Goal: Communication & Community: Participate in discussion

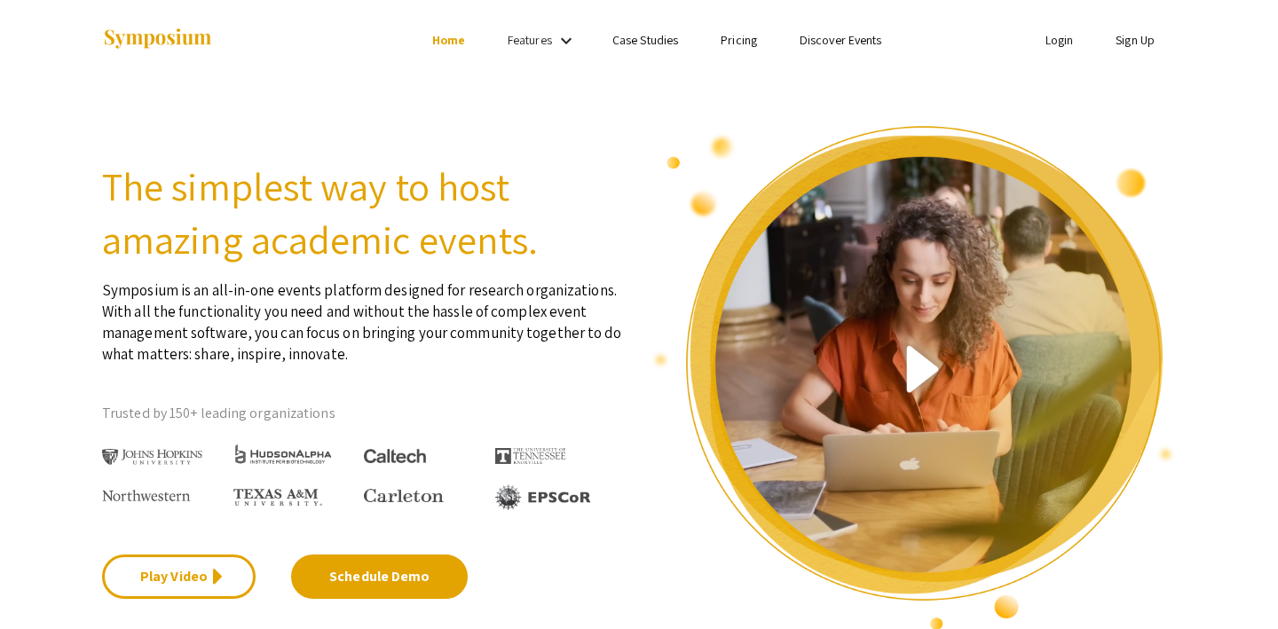
click at [1060, 41] on link "Login" at bounding box center [1059, 40] width 28 height 16
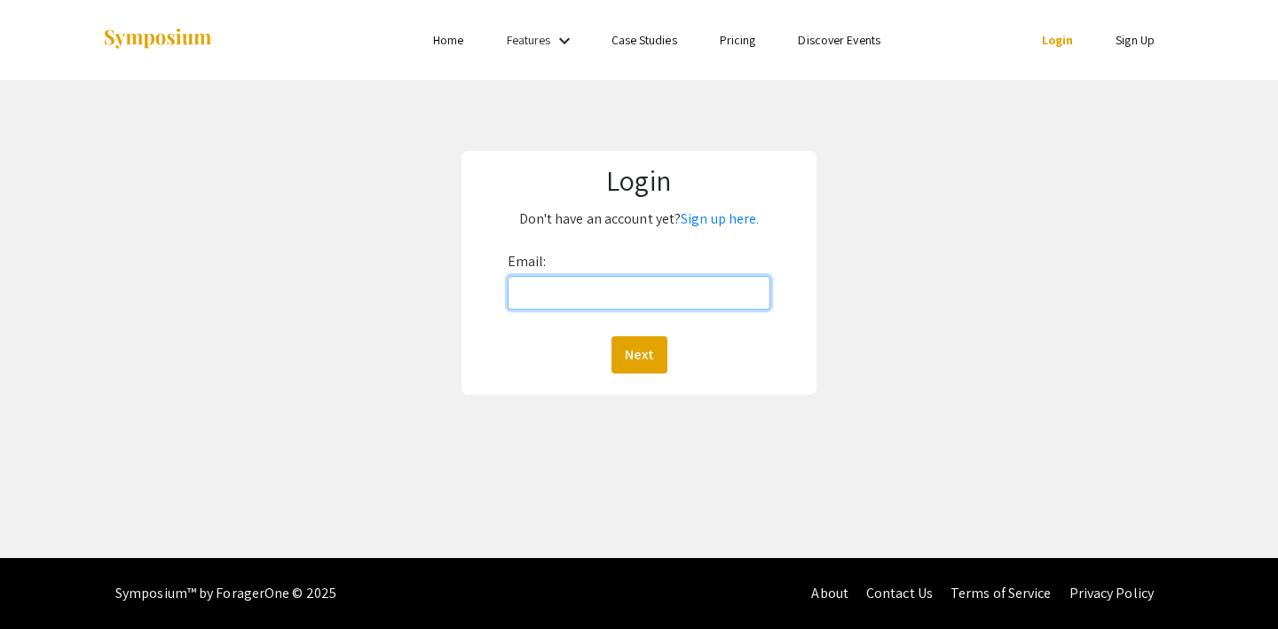
click at [532, 305] on input "Email:" at bounding box center [640, 293] width 264 height 34
type input "lutzsteph@gmail.com"
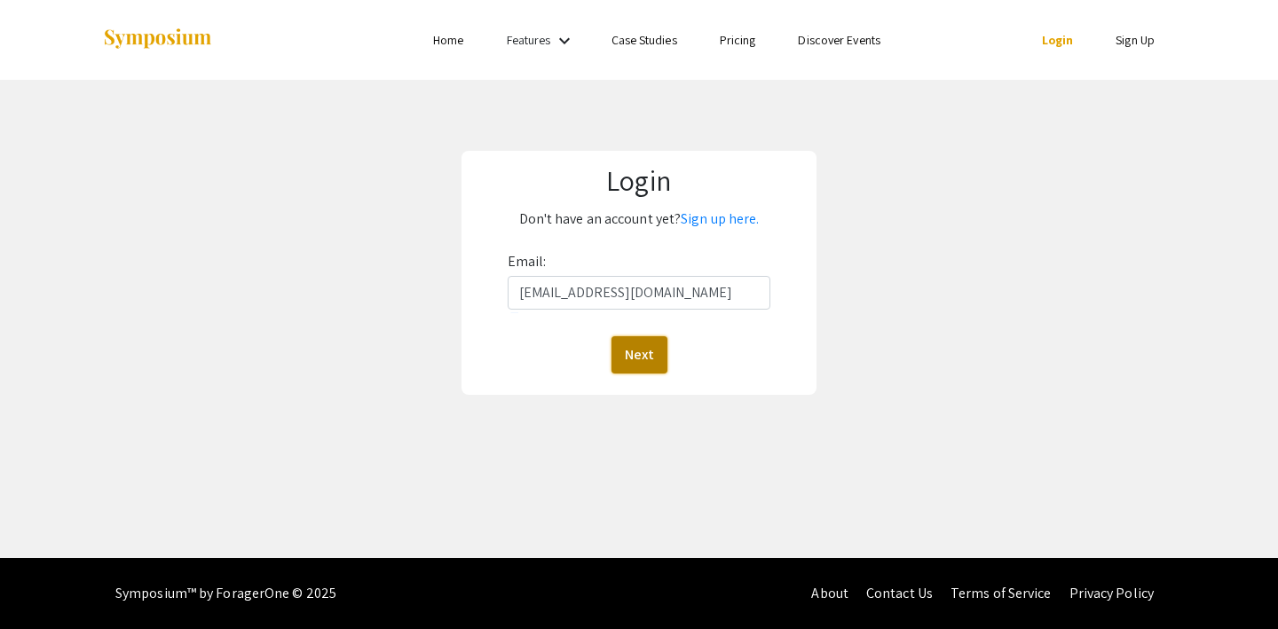
click at [627, 342] on button "Next" at bounding box center [639, 354] width 56 height 37
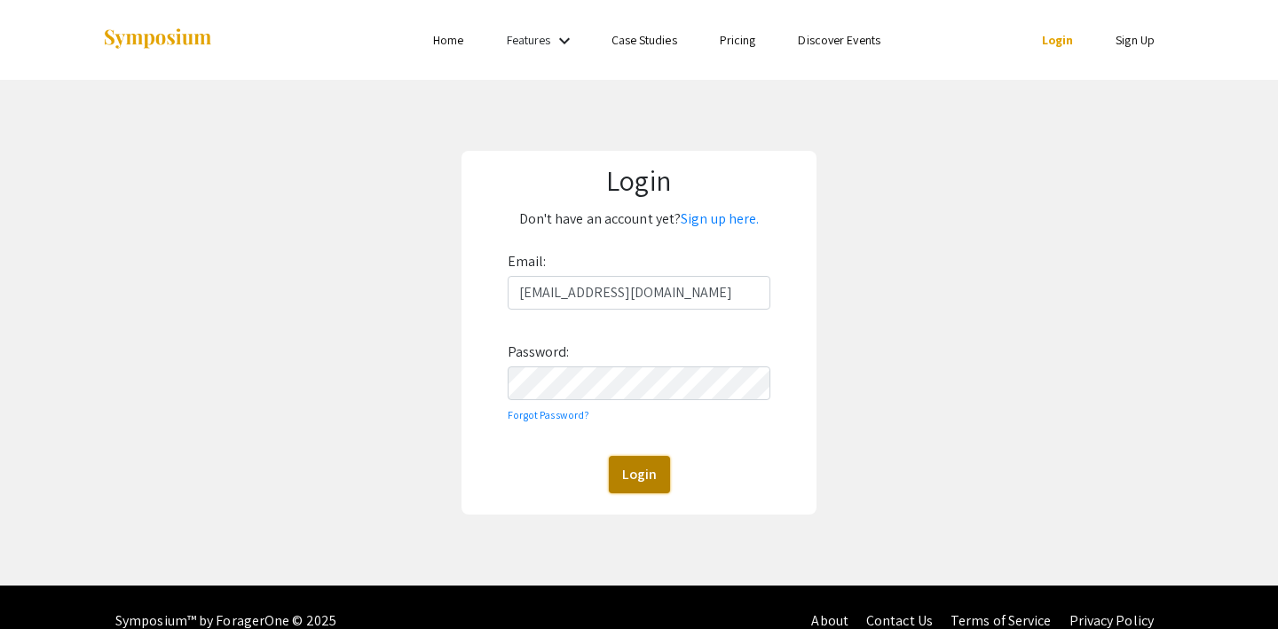
click at [631, 469] on button "Login" at bounding box center [639, 474] width 61 height 37
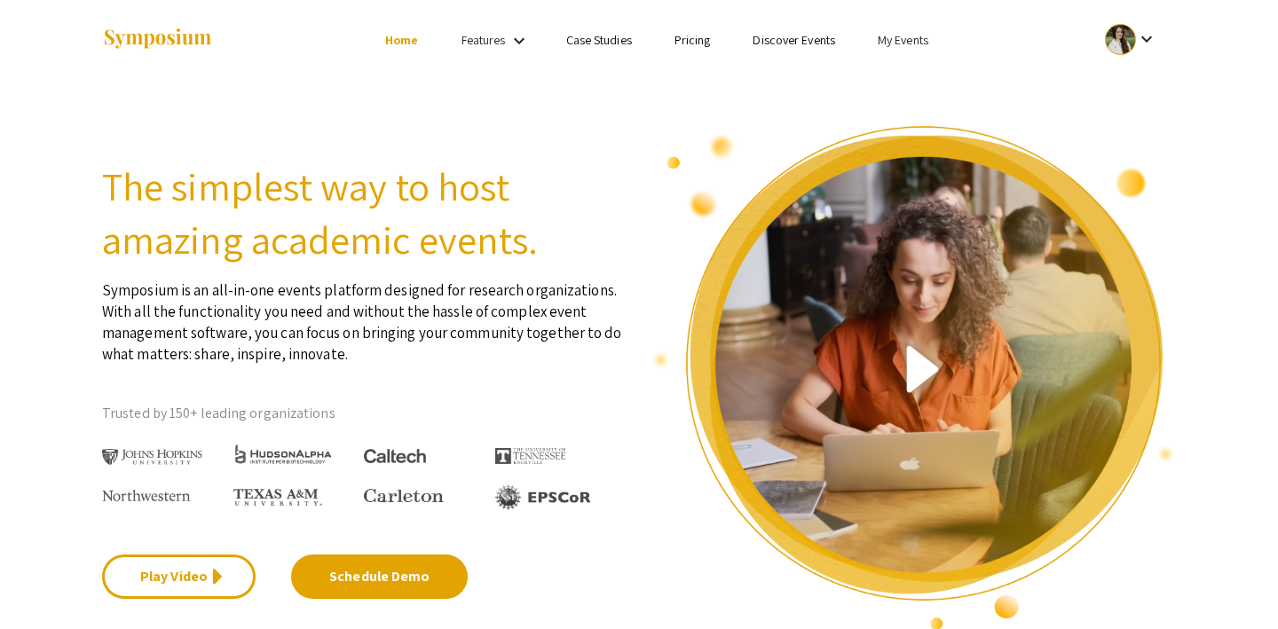
click at [897, 35] on link "My Events" at bounding box center [903, 40] width 51 height 16
click at [908, 91] on button "Events I've organized" at bounding box center [932, 79] width 152 height 43
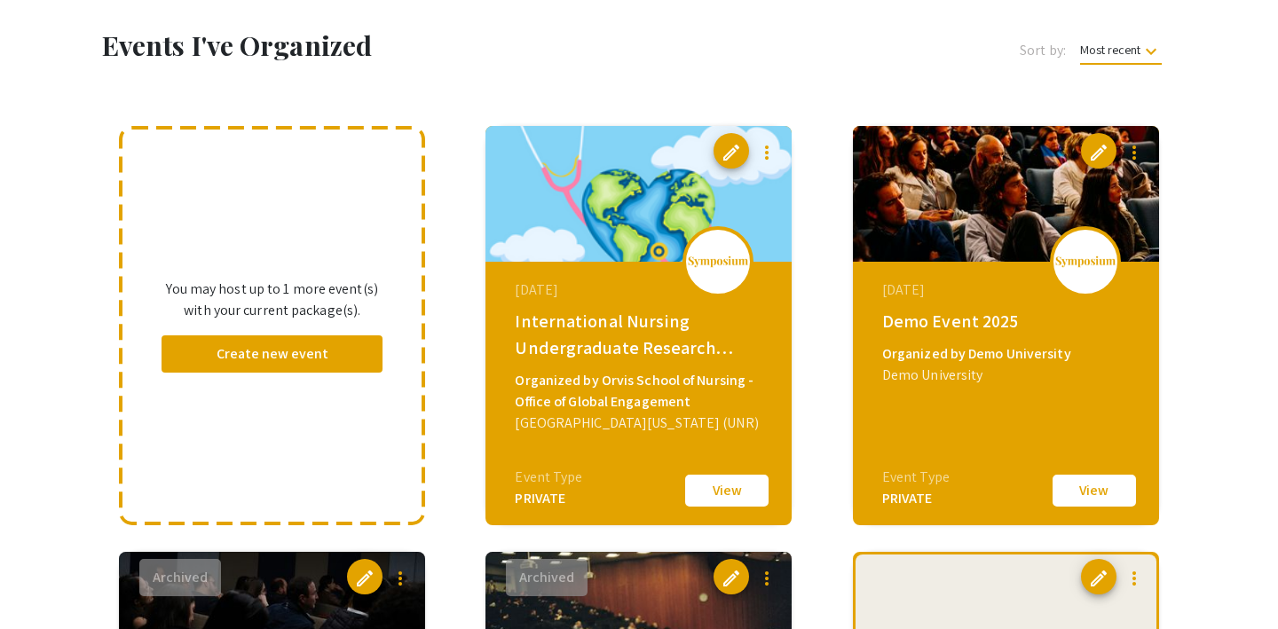
scroll to position [96, 0]
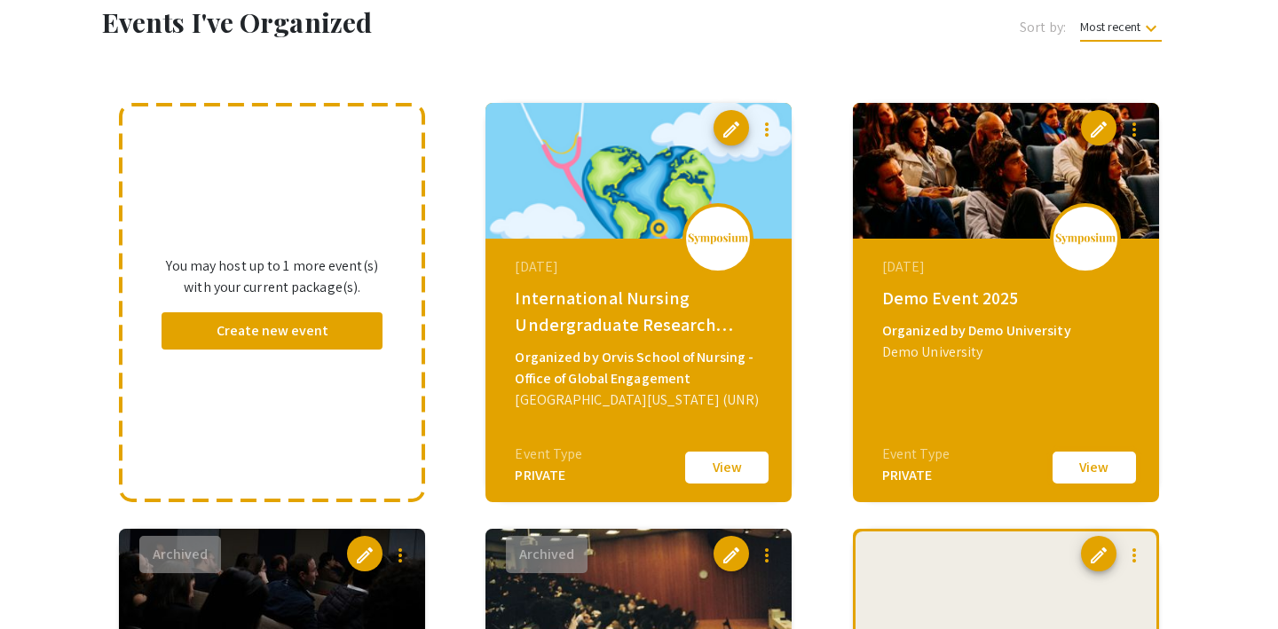
click at [1098, 466] on button "View" at bounding box center [1094, 467] width 89 height 37
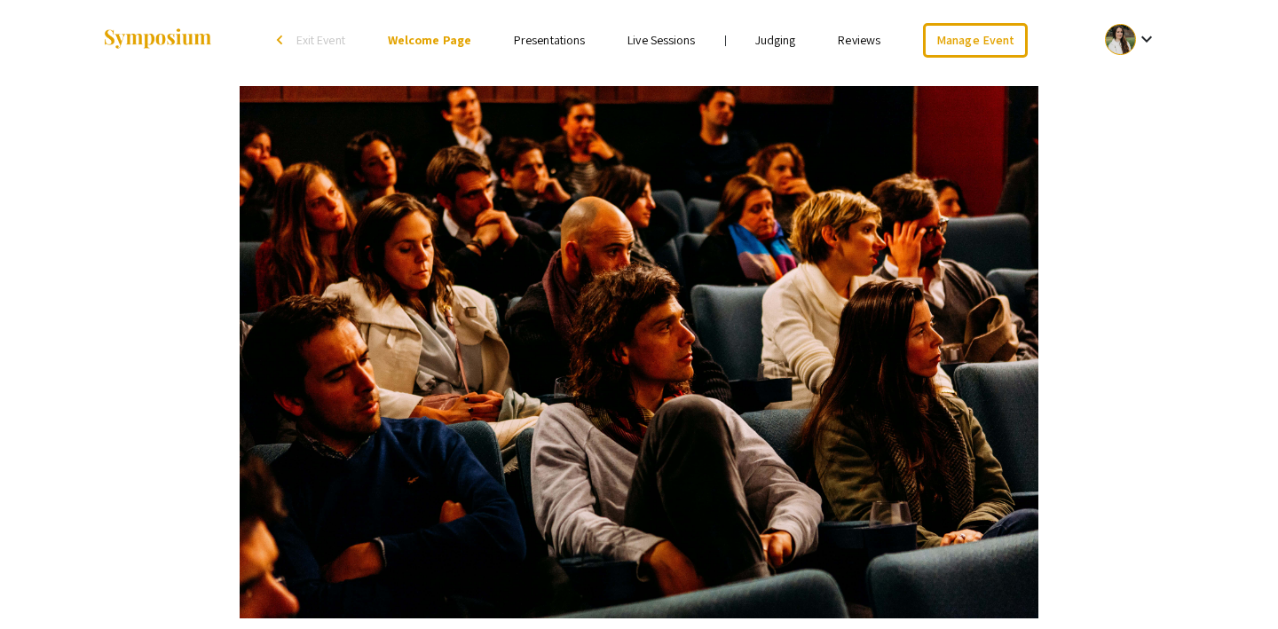
click at [663, 35] on link "Live Sessions" at bounding box center [660, 40] width 67 height 16
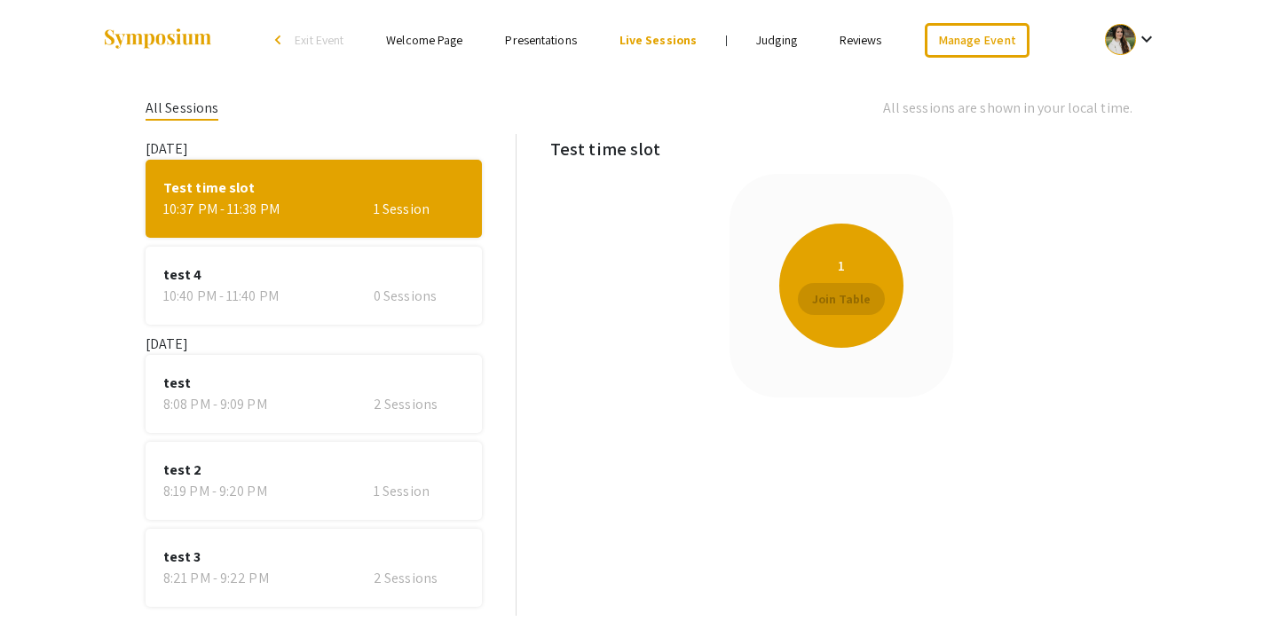
scroll to position [120, 0]
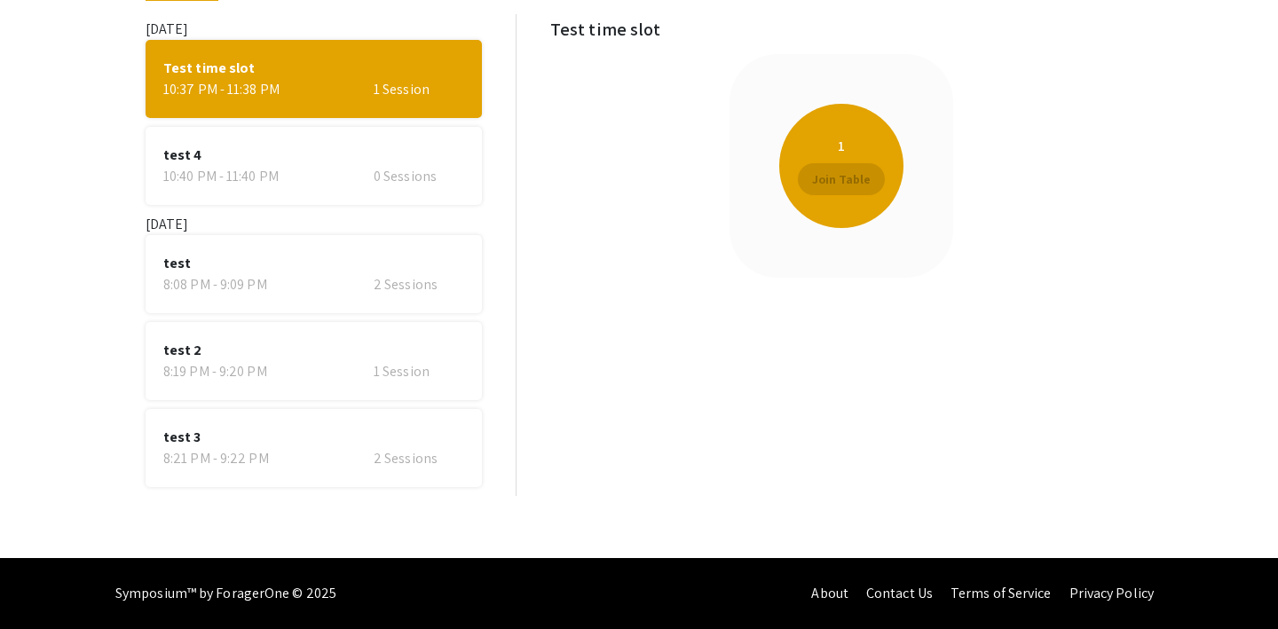
click at [276, 468] on div "8:21 PM - 9:22 PM" at bounding box center [235, 458] width 145 height 21
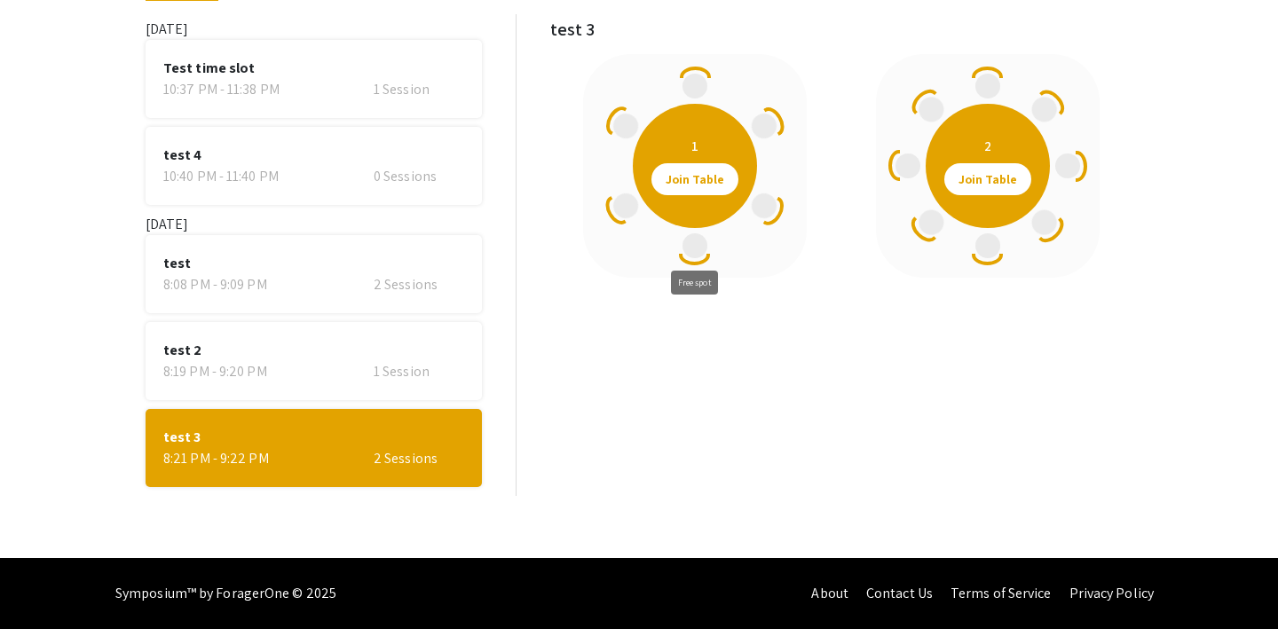
click at [691, 244] on span at bounding box center [694, 245] width 25 height 25
click at [678, 179] on span "Join Table" at bounding box center [695, 179] width 59 height 32
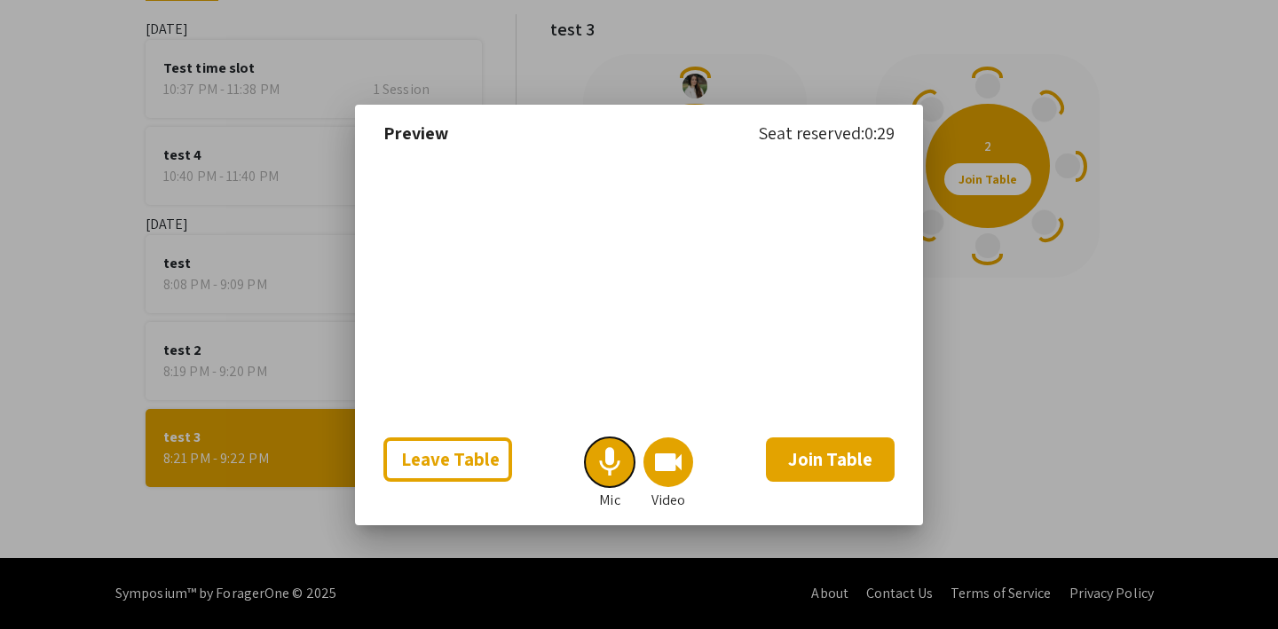
click at [611, 468] on mat-icon "mic" at bounding box center [609, 462] width 35 height 35
click at [611, 468] on mat-icon "mic_off" at bounding box center [609, 462] width 35 height 35
click at [653, 466] on mat-icon "videocam" at bounding box center [668, 462] width 35 height 35
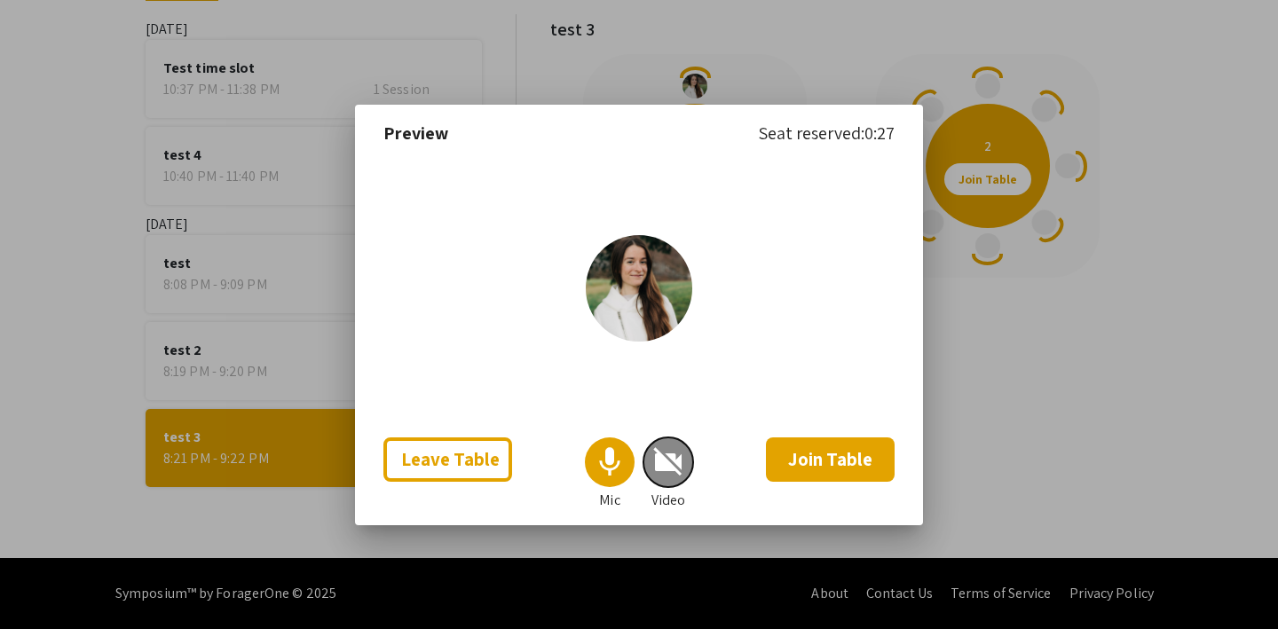
click at [653, 466] on mat-icon "videocam_off" at bounding box center [668, 462] width 35 height 35
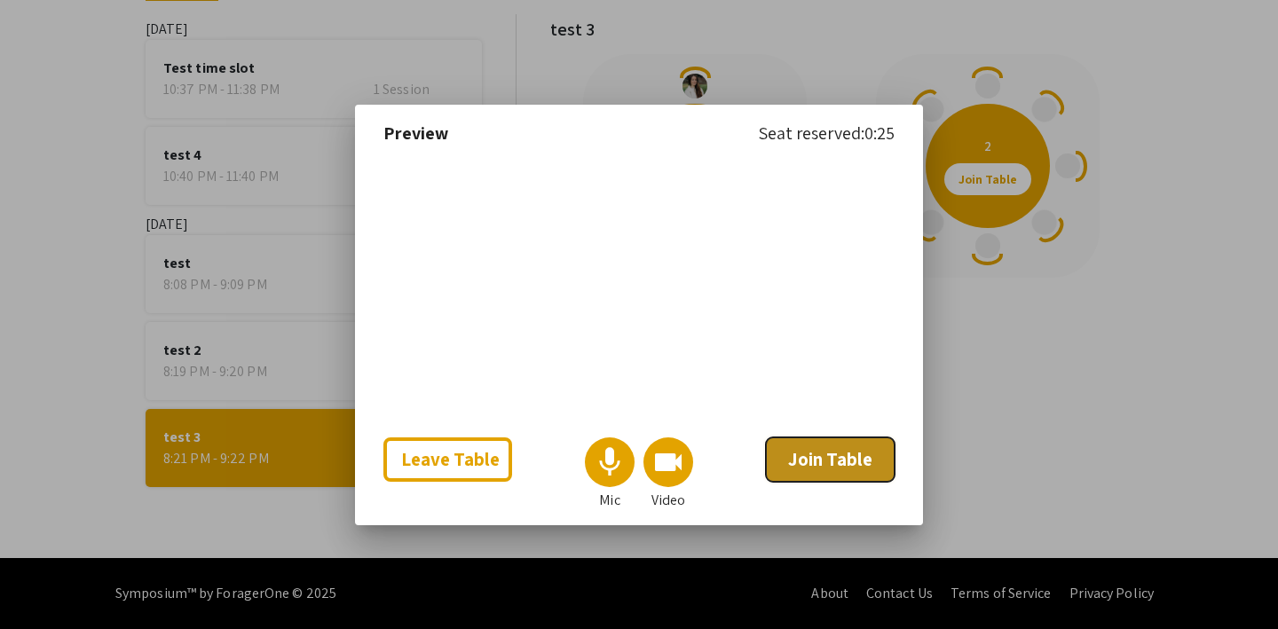
click at [820, 454] on span "Join Table" at bounding box center [830, 459] width 84 height 24
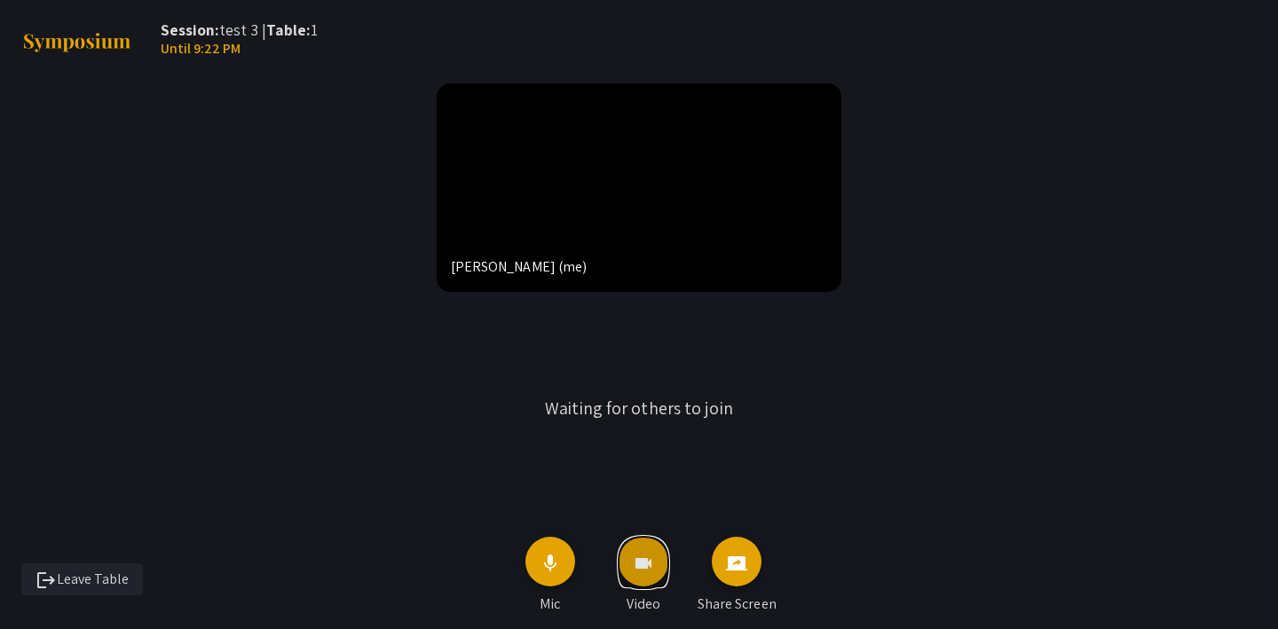
click at [640, 577] on span "videocam" at bounding box center [643, 562] width 21 height 51
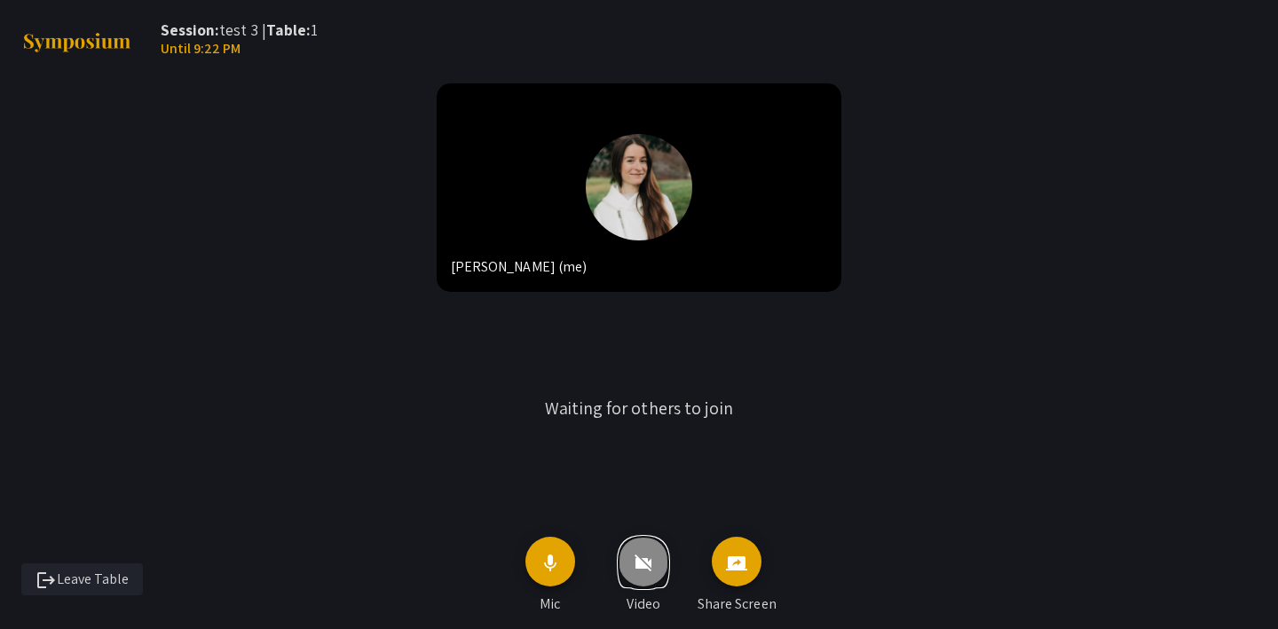
click at [640, 577] on span "videocam_off" at bounding box center [643, 562] width 21 height 51
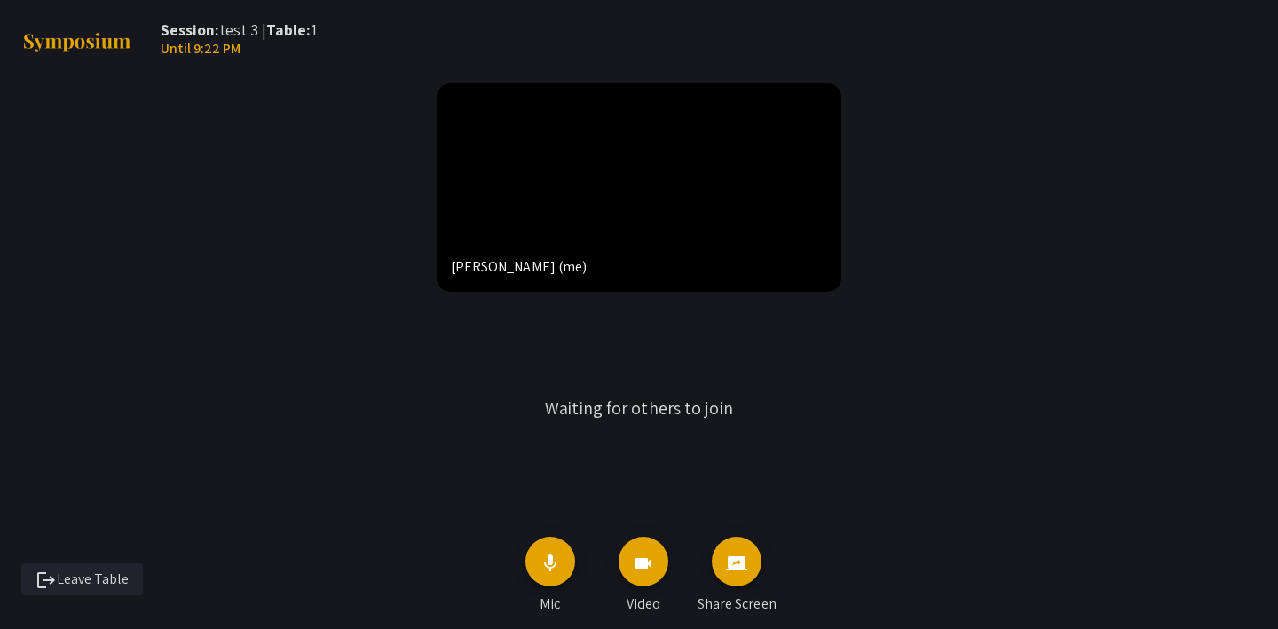
click at [678, 177] on div "Steph Lutz (me)" at bounding box center [640, 187] width 406 height 209
click at [641, 564] on mat-icon "videocam" at bounding box center [643, 563] width 21 height 21
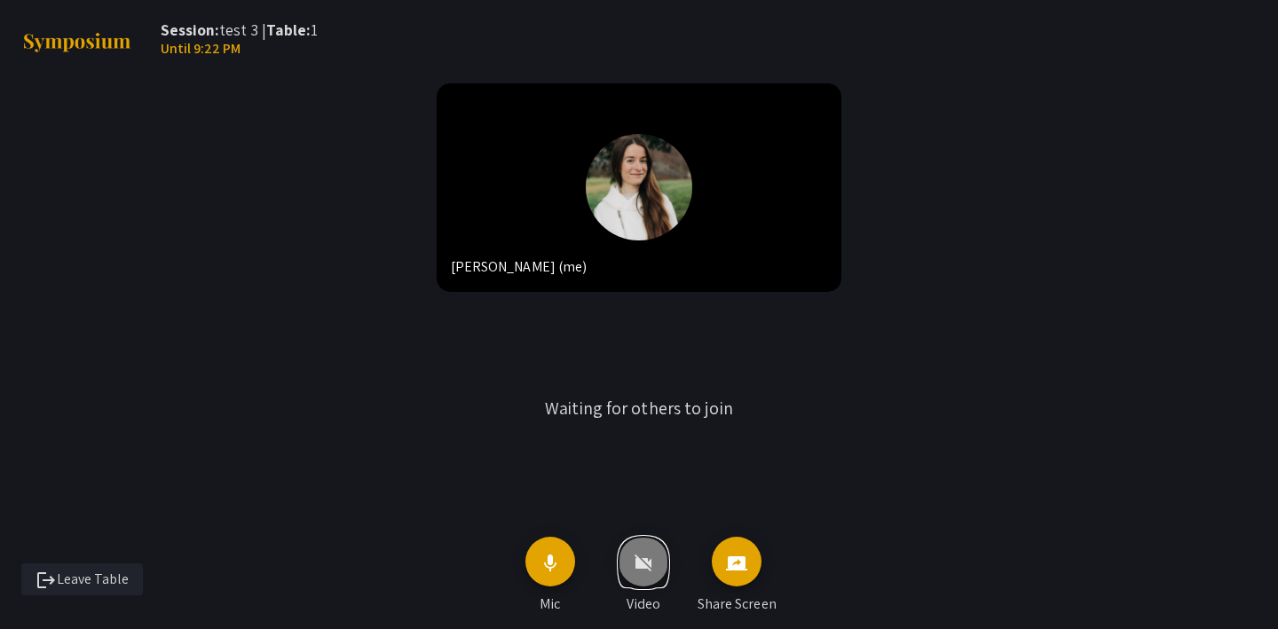
click at [641, 564] on mat-icon "videocam_off" at bounding box center [643, 563] width 21 height 21
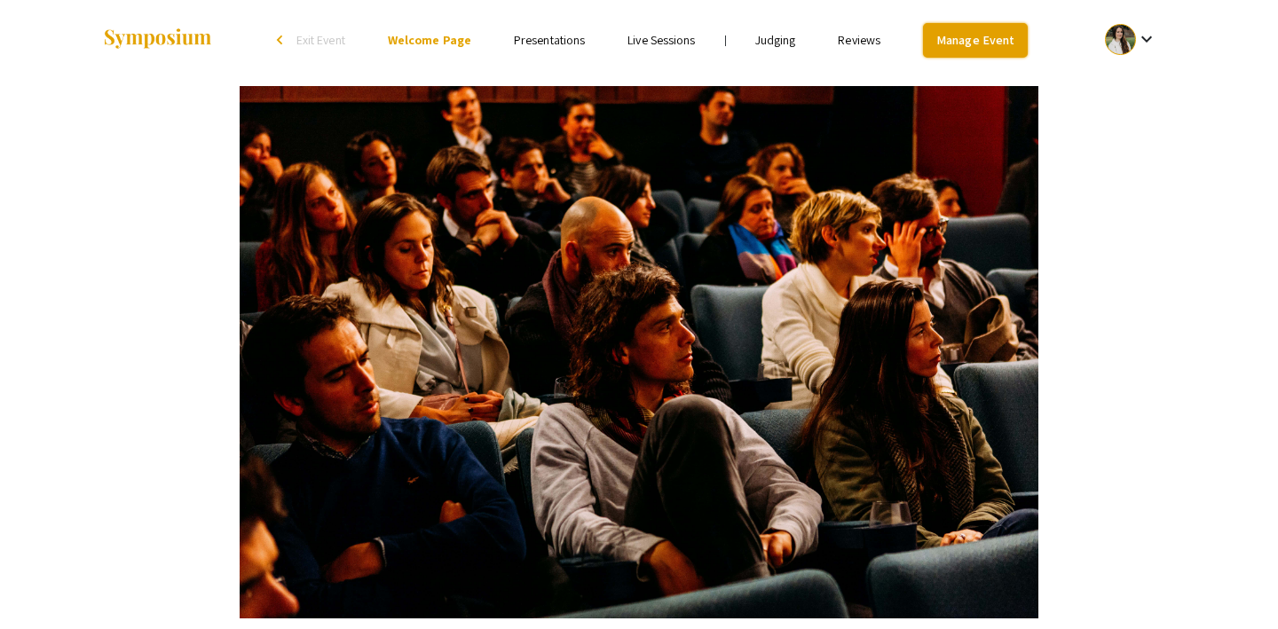
click at [957, 33] on link "Manage Event" at bounding box center [975, 40] width 105 height 35
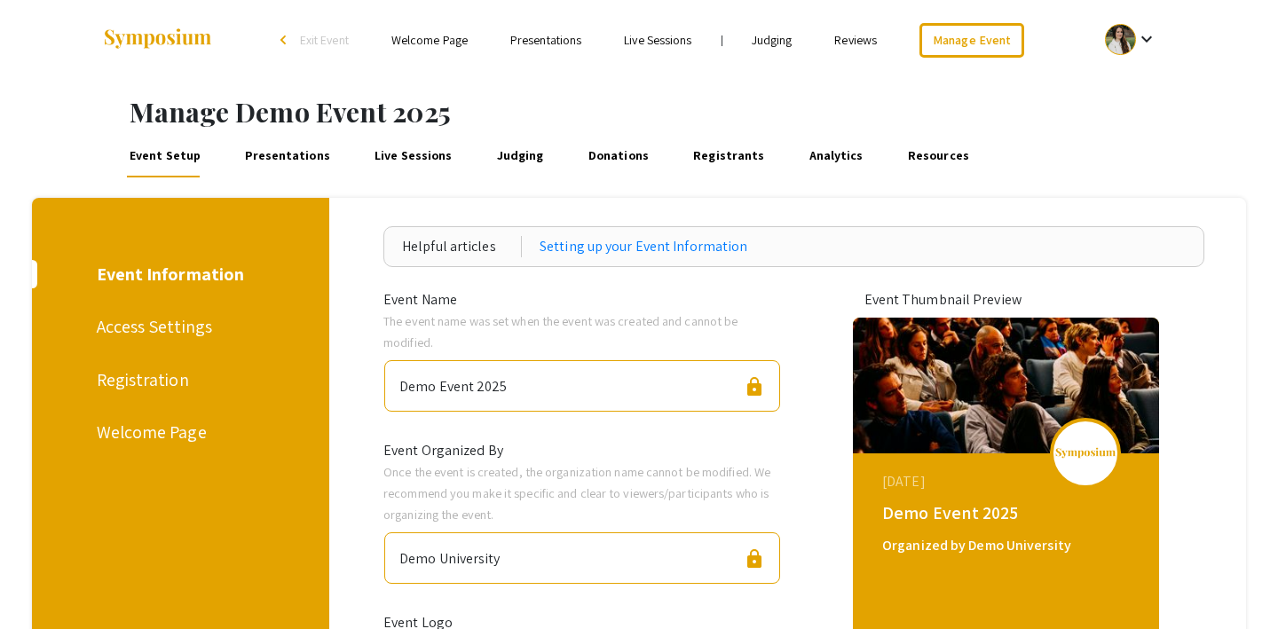
click at [656, 37] on link "Live Sessions" at bounding box center [657, 40] width 67 height 16
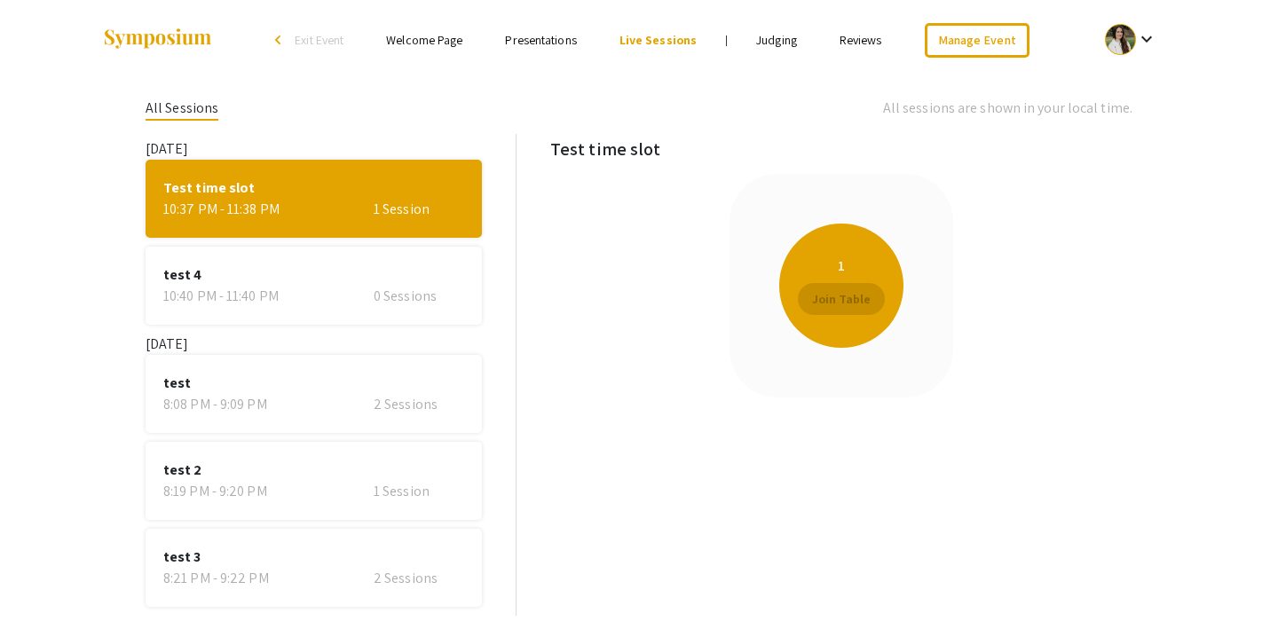
scroll to position [120, 0]
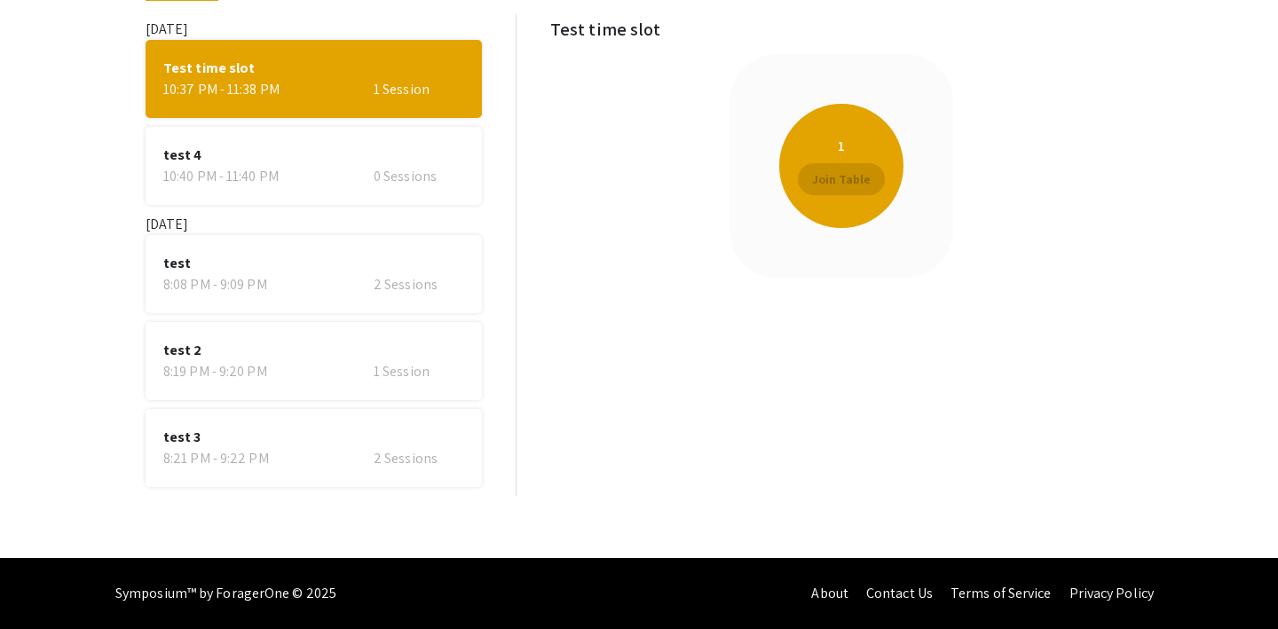
click at [349, 452] on div "8:21 PM - 9:22 PM 2 Sessions" at bounding box center [313, 458] width 301 height 21
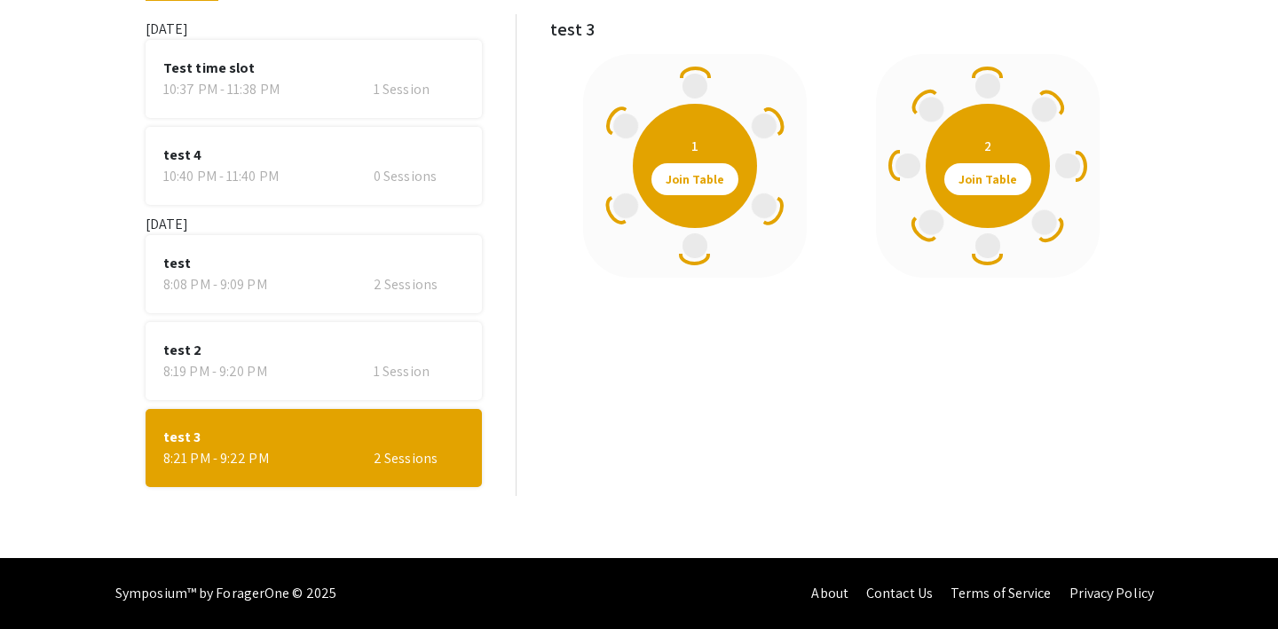
click at [362, 266] on span "test" at bounding box center [313, 263] width 301 height 21
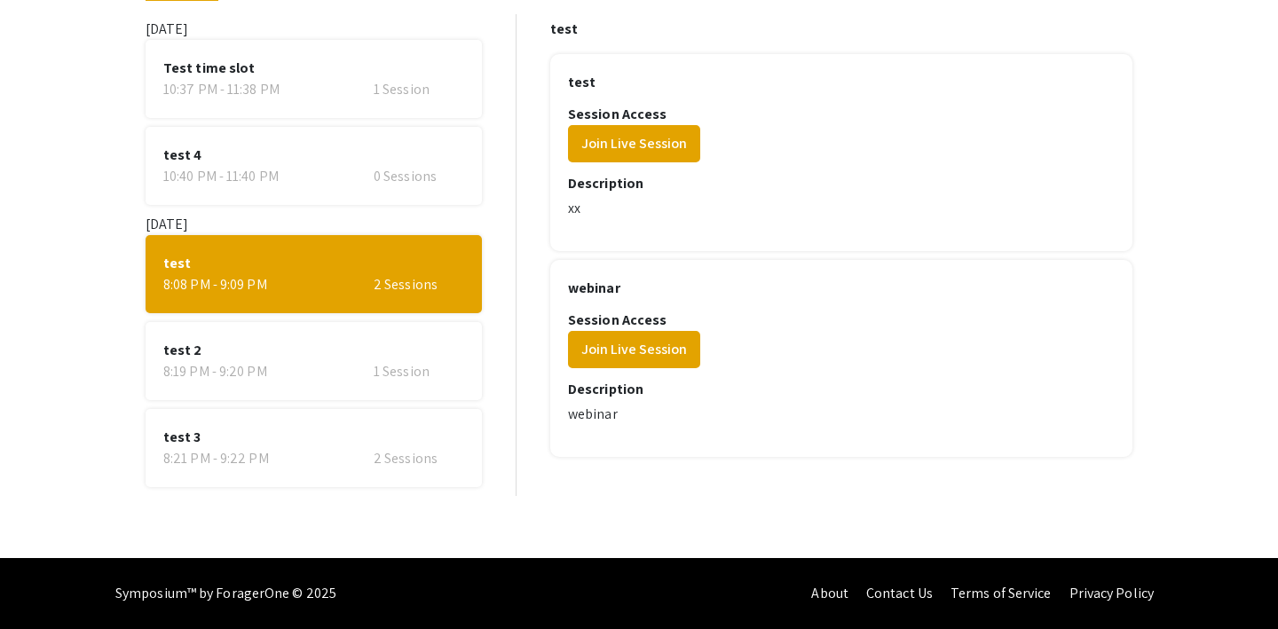
click at [385, 349] on span "test 2" at bounding box center [313, 350] width 301 height 21
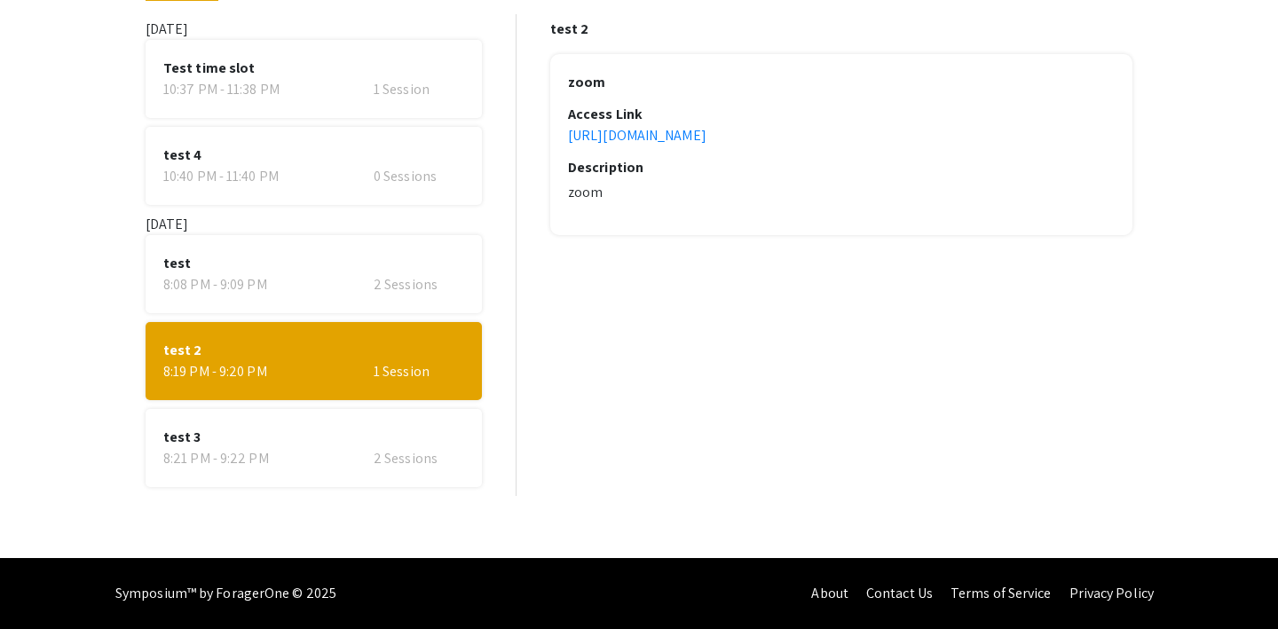
click at [341, 299] on div "test 8:08 PM - 9:09 PM 2 Sessions" at bounding box center [314, 274] width 336 height 78
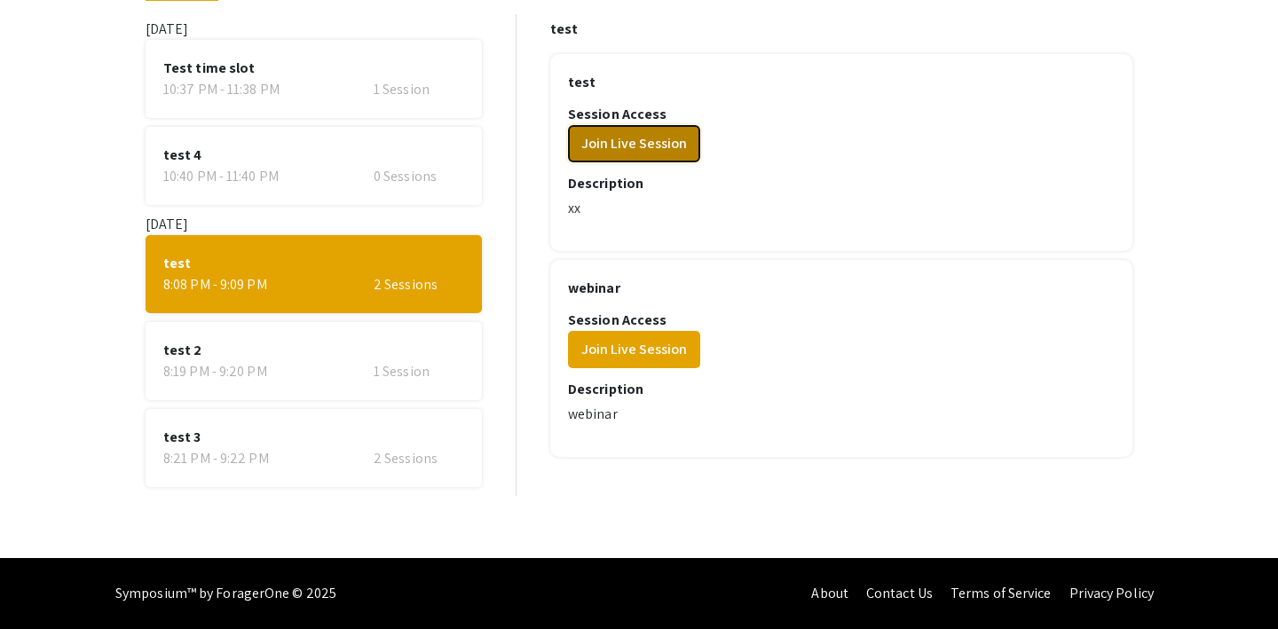
click at [655, 132] on button "Join Live Session" at bounding box center [634, 143] width 132 height 37
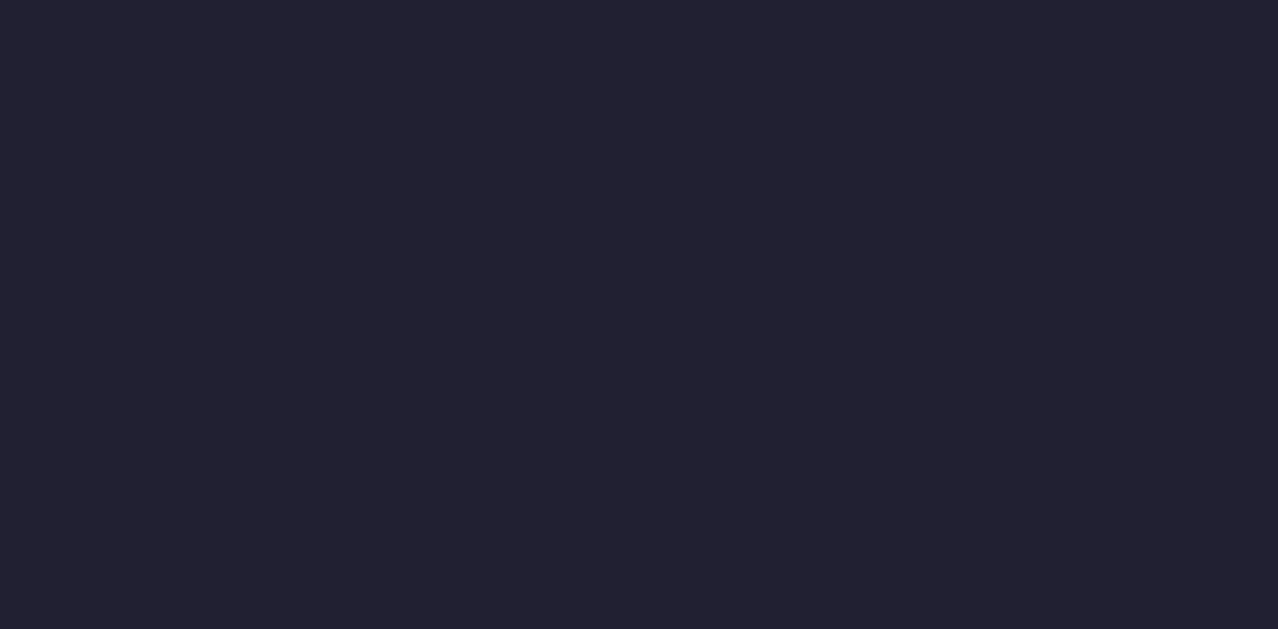
scroll to position [0, 0]
